Goal: Find specific page/section: Find specific page/section

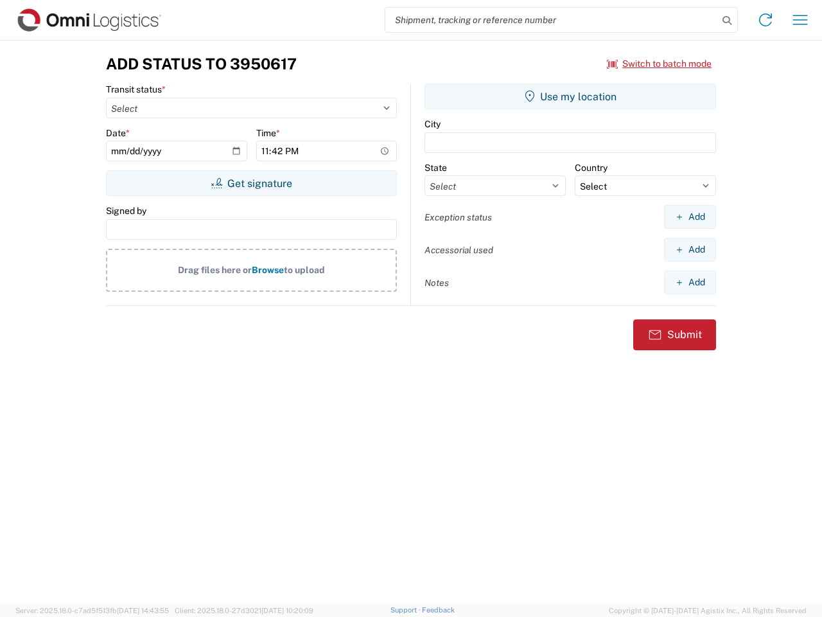
click at [552, 20] on input "search" at bounding box center [551, 20] width 333 height 24
click at [727, 21] on icon at bounding box center [727, 21] width 18 height 18
click at [766, 20] on icon at bounding box center [765, 20] width 21 height 21
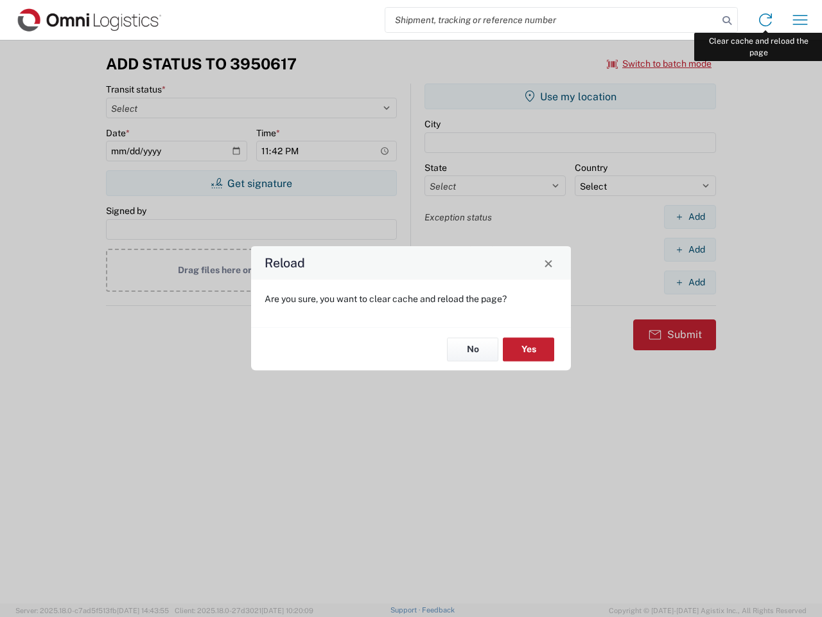
click at [800, 20] on div "Reload Are you sure, you want to clear cache and reload the page? No Yes" at bounding box center [411, 308] width 822 height 617
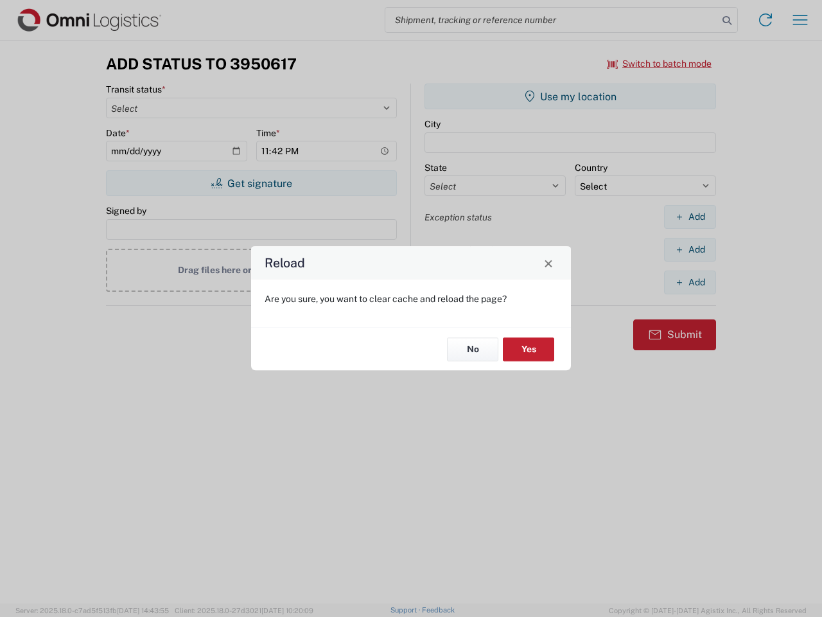
click at [660, 64] on div "Reload Are you sure, you want to clear cache and reload the page? No Yes" at bounding box center [411, 308] width 822 height 617
click at [251, 183] on div "Reload Are you sure, you want to clear cache and reload the page? No Yes" at bounding box center [411, 308] width 822 height 617
click at [570, 96] on div "Reload Are you sure, you want to clear cache and reload the page? No Yes" at bounding box center [411, 308] width 822 height 617
click at [690, 216] on div "Reload Are you sure, you want to clear cache and reload the page? No Yes" at bounding box center [411, 308] width 822 height 617
click at [690, 249] on div "Reload Are you sure, you want to clear cache and reload the page? No Yes" at bounding box center [411, 308] width 822 height 617
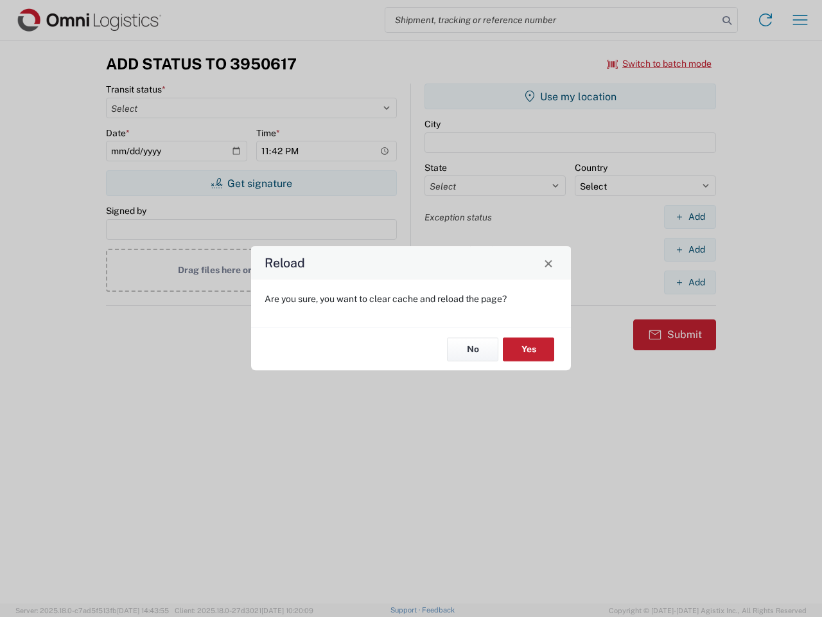
click at [690, 282] on div "Reload Are you sure, you want to clear cache and reload the page? No Yes" at bounding box center [411, 308] width 822 height 617
